Goal: Ask a question

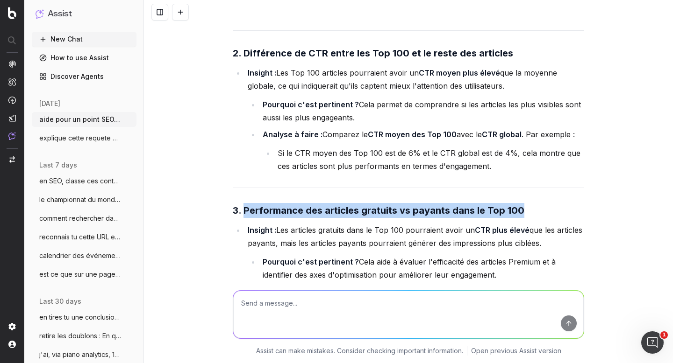
scroll to position [7978, 0]
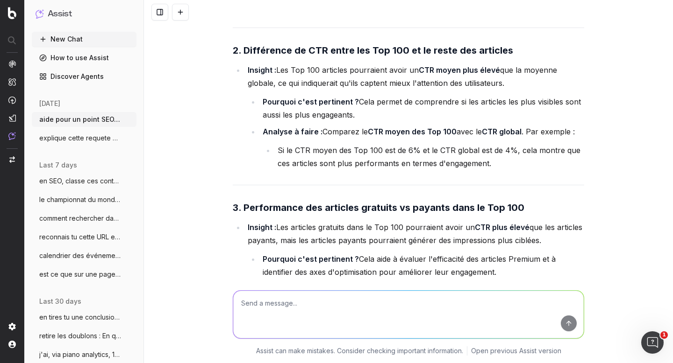
click at [204, 163] on div "aide pour un point SEO/Data, on va traiter ces 2 sujets, tu vas m'aider pour un…" at bounding box center [408, 181] width 529 height 363
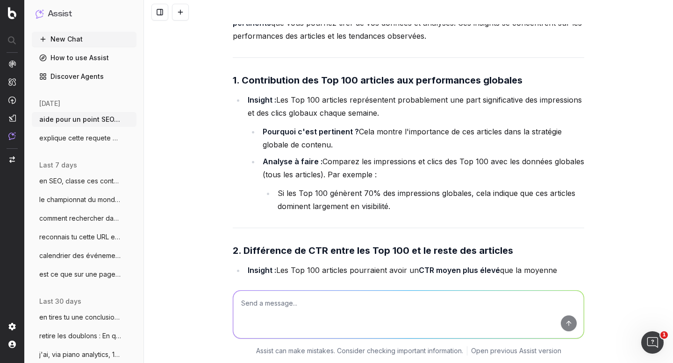
scroll to position [7775, 0]
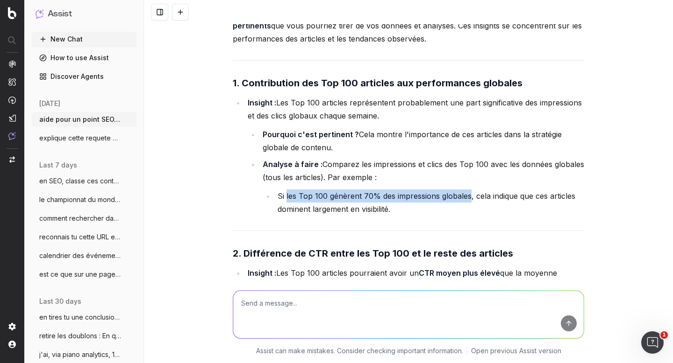
drag, startPoint x: 283, startPoint y: 187, endPoint x: 465, endPoint y: 186, distance: 182.2
click at [465, 190] on li "Si les Top 100 génèrent 70% des impressions globales, cela indique que ces arti…" at bounding box center [429, 203] width 309 height 26
copy li "les Top 100 génèrent 70% des impressions globales"
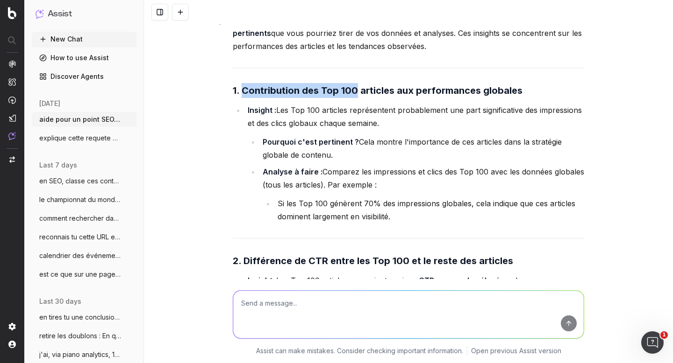
drag, startPoint x: 240, startPoint y: 79, endPoint x: 353, endPoint y: 80, distance: 112.6
click at [353, 85] on strong "1. Contribution des Top 100 articles aux performances globales" at bounding box center [378, 90] width 290 height 11
copy strong "Contribution des Top 100"
click at [313, 311] on textarea at bounding box center [408, 315] width 350 height 48
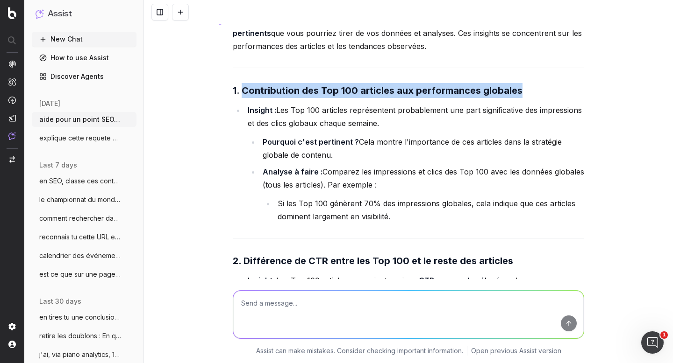
drag, startPoint x: 240, startPoint y: 82, endPoint x: 538, endPoint y: 82, distance: 298.0
click at [538, 83] on h3 "1. Contribution des Top 100 articles aux performances globales" at bounding box center [408, 90] width 351 height 15
copy strong "Contribution des Top 100 articles aux performances globales"
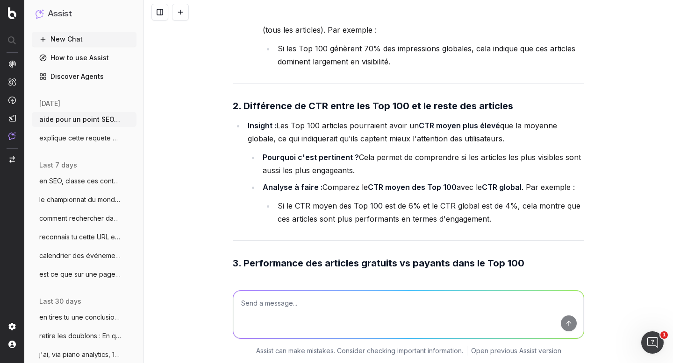
scroll to position [7917, 0]
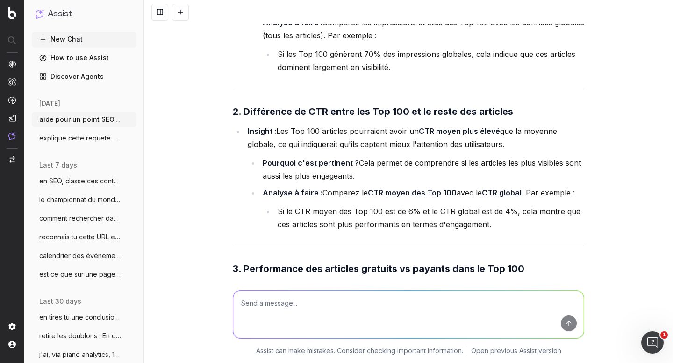
click at [303, 299] on textarea at bounding box center [408, 315] width 350 height 48
type textarea "j'ai fait un histogramme empilé pour le 1. maintenant comment ollustrer le 2"
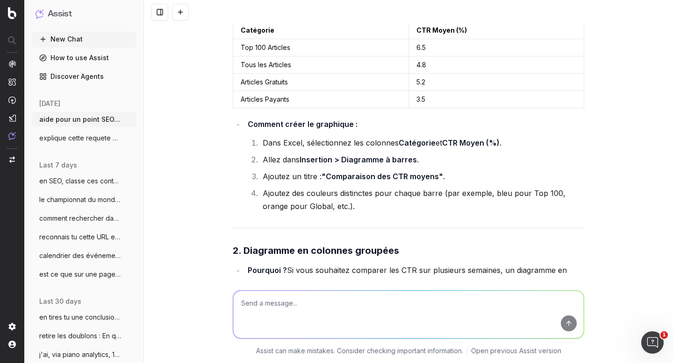
scroll to position [9216, 0]
